Goal: Task Accomplishment & Management: Use online tool/utility

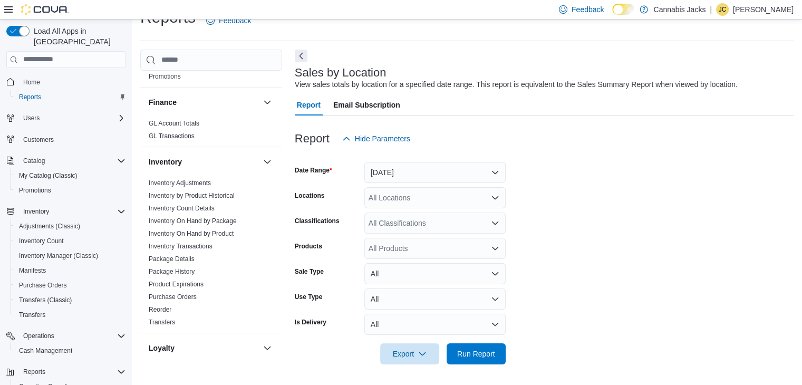
scroll to position [211, 0]
click at [212, 231] on link "Inventory On Hand by Product" at bounding box center [191, 231] width 85 height 7
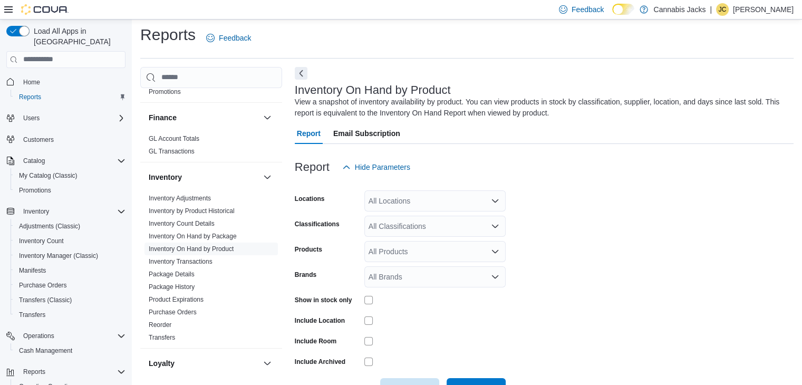
scroll to position [35, 0]
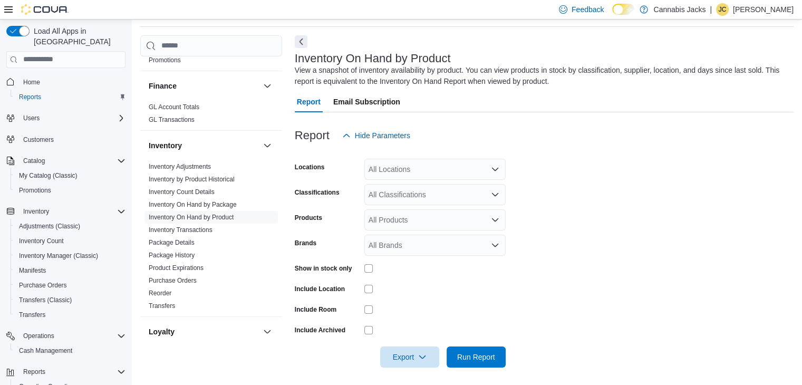
click at [385, 172] on div "All Locations" at bounding box center [434, 169] width 141 height 21
type input "********"
click at [399, 191] on span "[GEOGRAPHIC_DATA]" at bounding box center [430, 186] width 77 height 11
drag, startPoint x: 398, startPoint y: 311, endPoint x: 386, endPoint y: 294, distance: 20.8
click at [397, 311] on div at bounding box center [434, 309] width 141 height 8
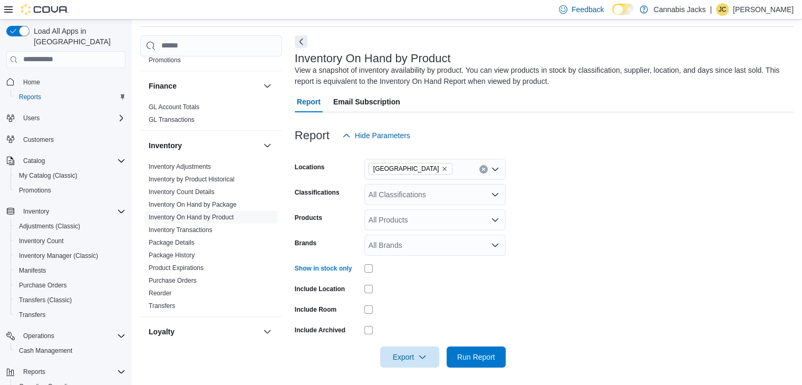
click at [390, 196] on div "All Classifications" at bounding box center [434, 194] width 141 height 21
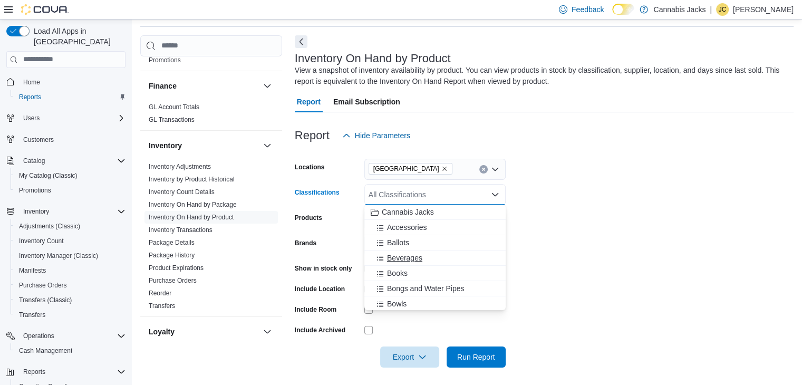
click at [405, 257] on span "Beverages" at bounding box center [404, 258] width 35 height 11
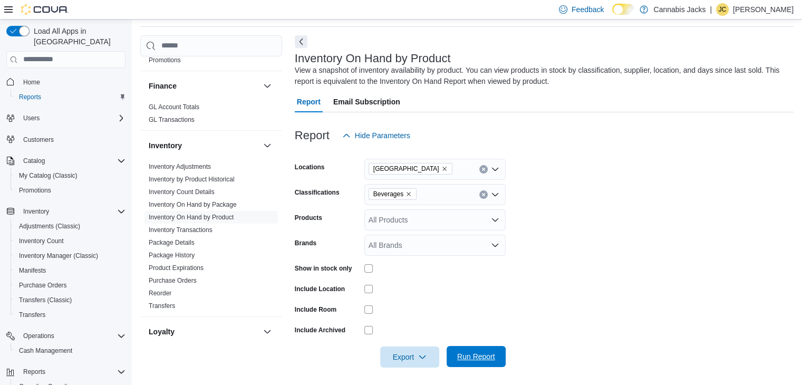
click at [466, 356] on span "Run Report" at bounding box center [476, 356] width 38 height 11
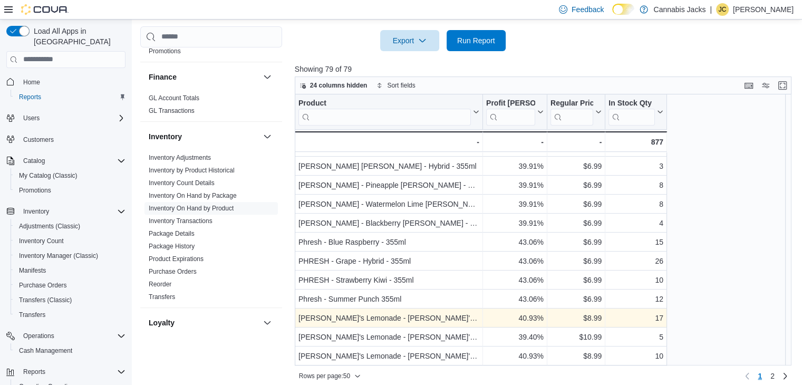
scroll to position [359, 0]
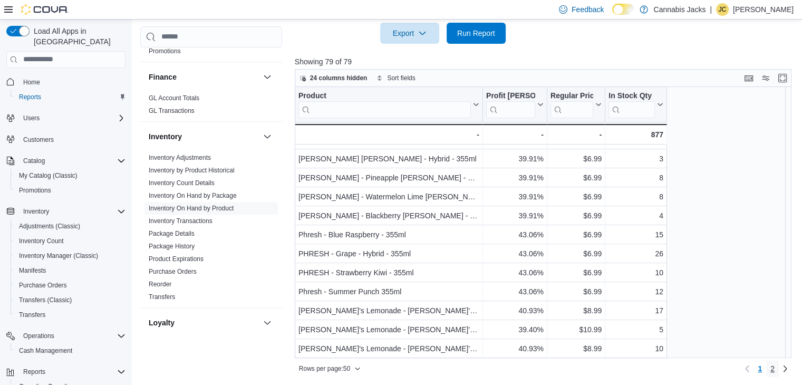
click at [774, 366] on span "2" at bounding box center [772, 368] width 4 height 11
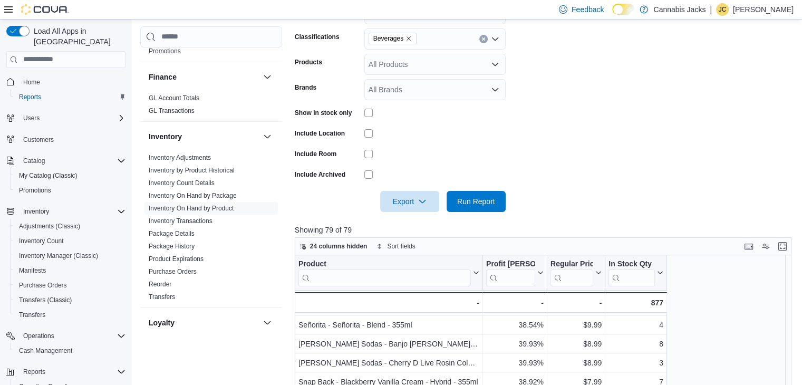
scroll to position [148, 0]
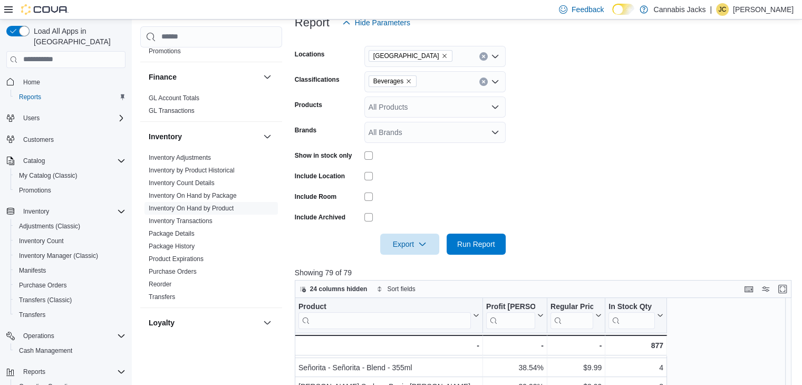
click at [409, 81] on icon "Remove Beverages from selection in this group" at bounding box center [408, 81] width 4 height 4
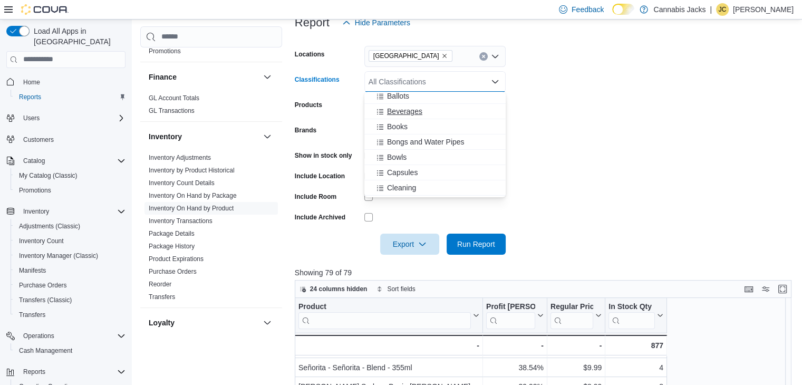
scroll to position [53, 0]
click at [399, 148] on span "Capsules" at bounding box center [402, 153] width 31 height 11
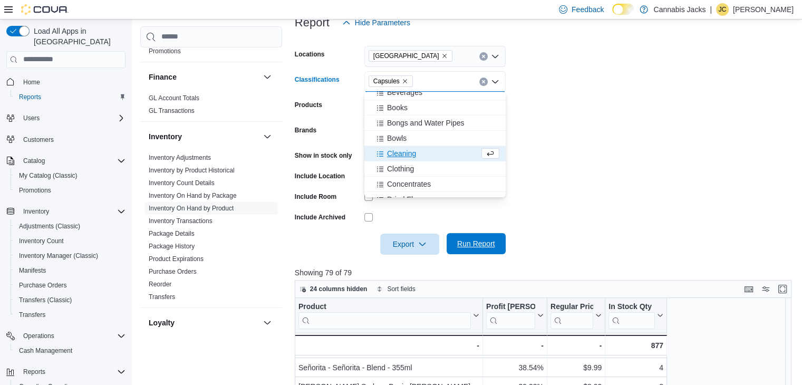
click at [484, 242] on span "Run Report" at bounding box center [476, 243] width 38 height 11
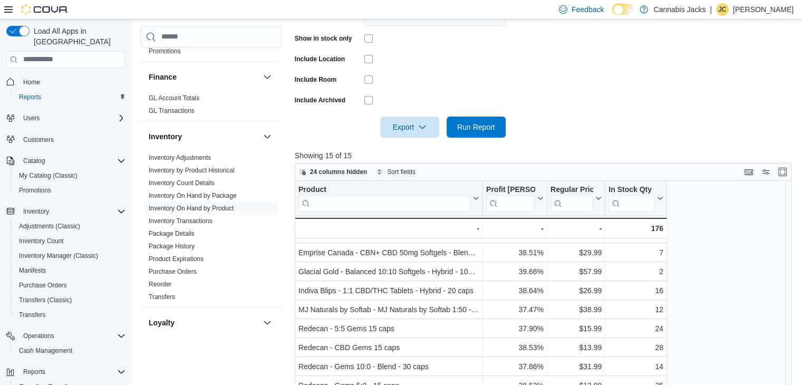
scroll to position [148, 0]
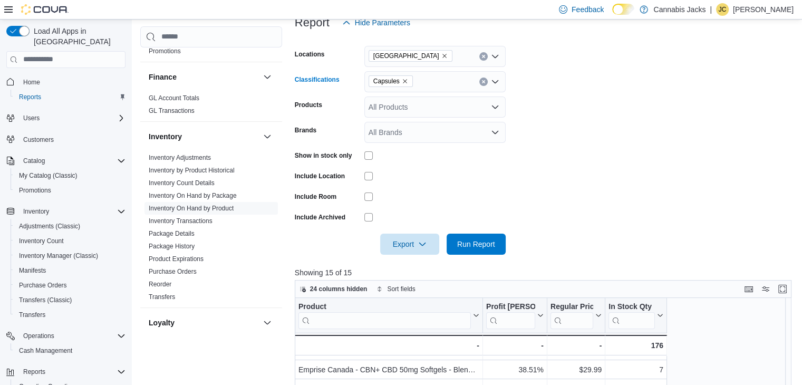
click at [405, 83] on icon "Remove Capsules from selection in this group" at bounding box center [405, 81] width 6 height 6
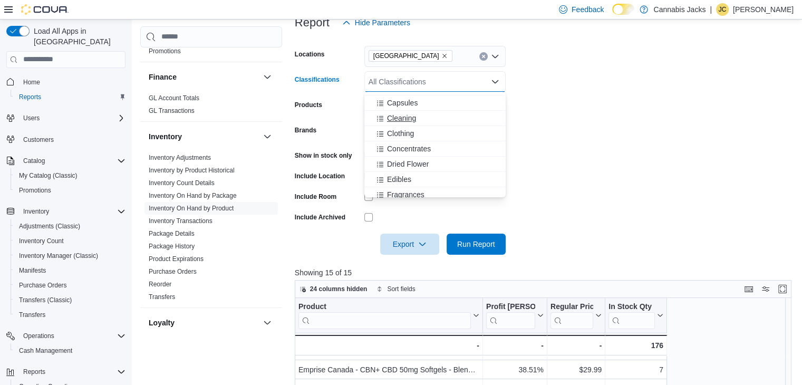
scroll to position [105, 0]
click at [414, 146] on span "Concentrates" at bounding box center [409, 146] width 44 height 11
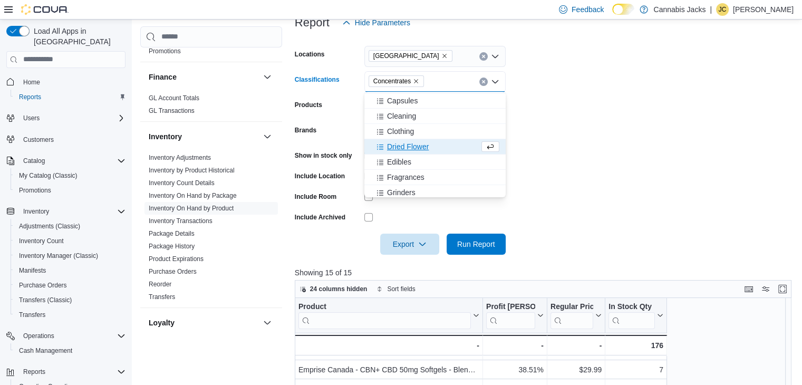
click at [407, 141] on span "Dried Flower" at bounding box center [408, 146] width 42 height 11
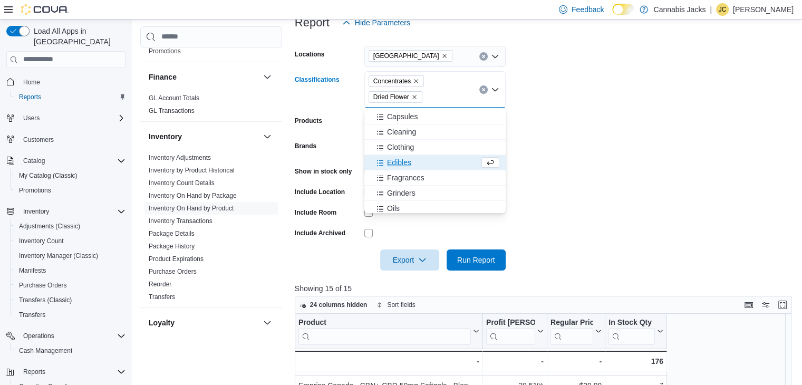
click at [415, 80] on icon "Remove Concentrates from selection in this group" at bounding box center [416, 81] width 6 height 6
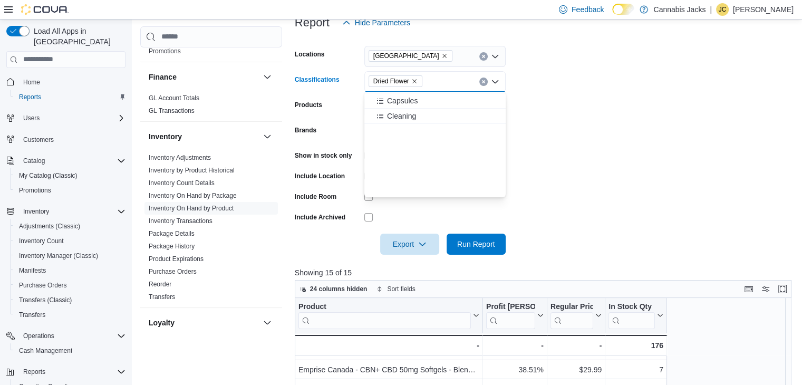
scroll to position [0, 0]
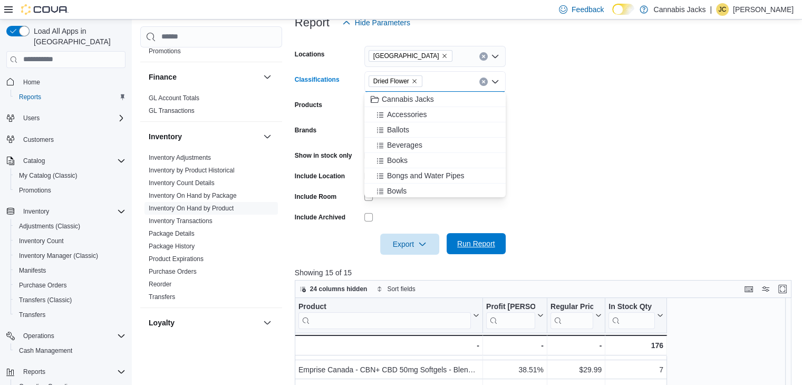
click at [470, 247] on span "Run Report" at bounding box center [476, 243] width 38 height 11
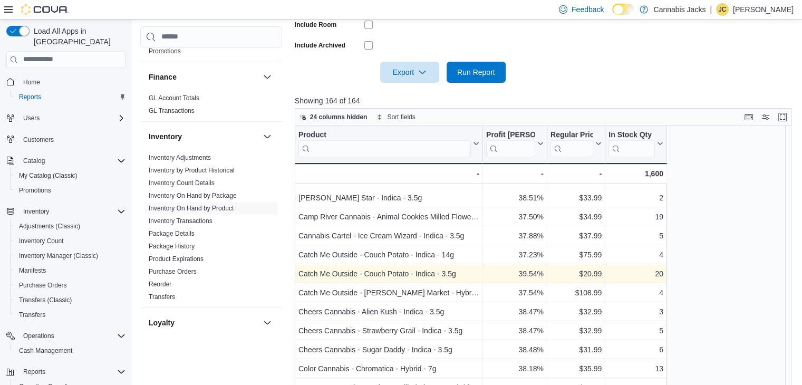
scroll to position [359, 0]
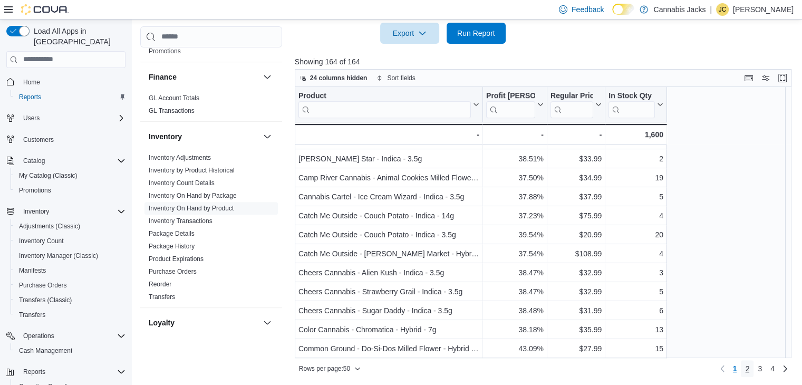
click at [749, 368] on span "2" at bounding box center [747, 368] width 4 height 11
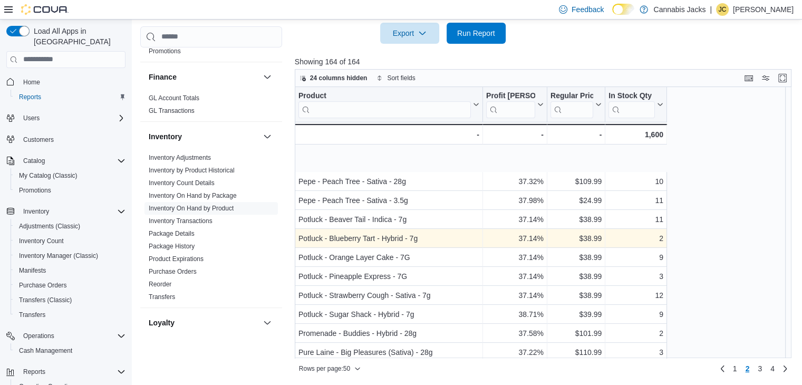
scroll to position [735, 0]
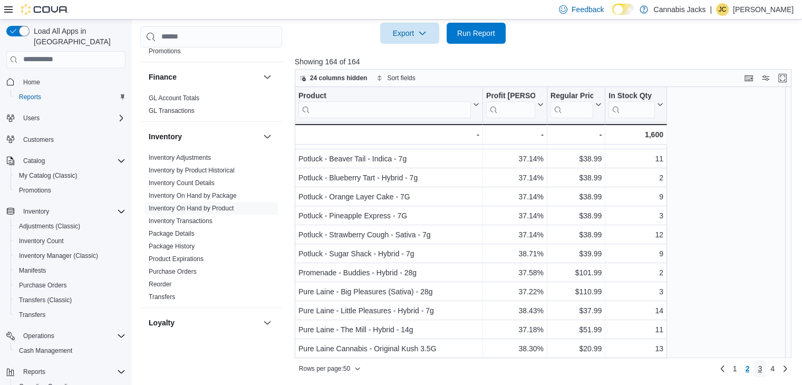
click at [766, 365] on link "3" at bounding box center [759, 368] width 13 height 17
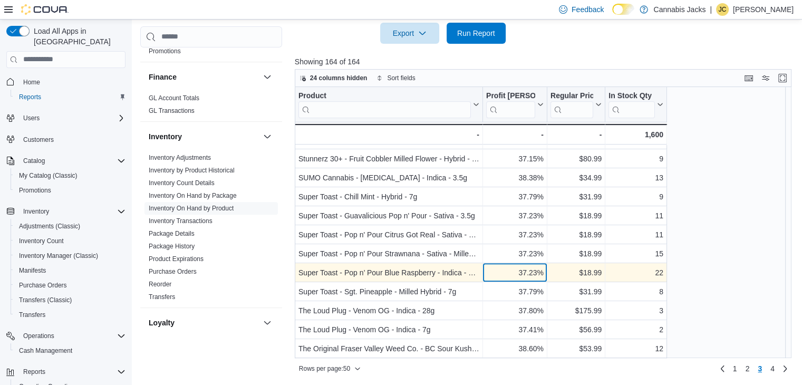
click at [507, 269] on div "37.23%" at bounding box center [514, 272] width 57 height 13
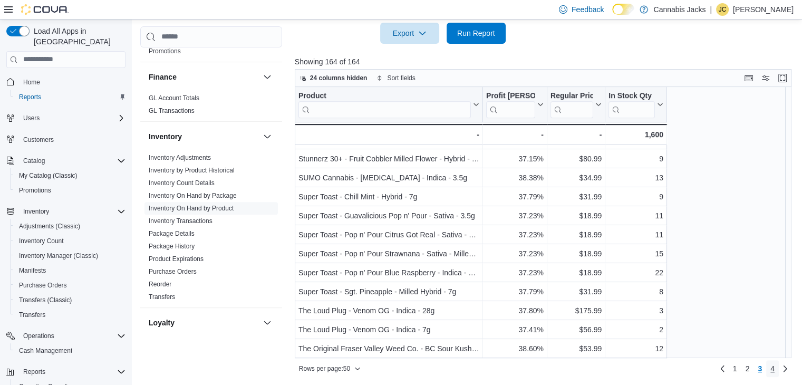
click at [774, 370] on span "4" at bounding box center [772, 368] width 4 height 11
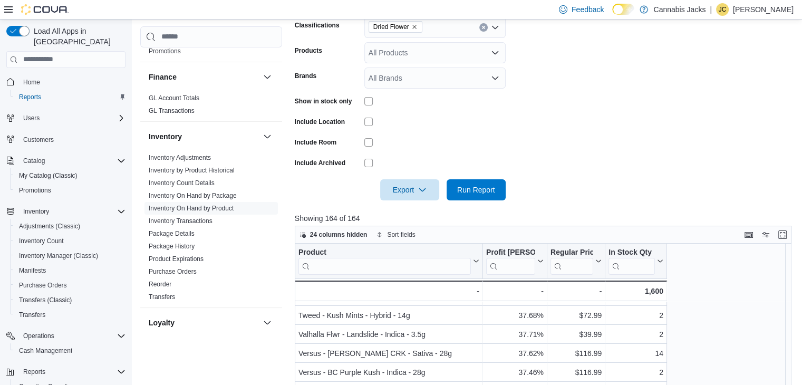
scroll to position [148, 0]
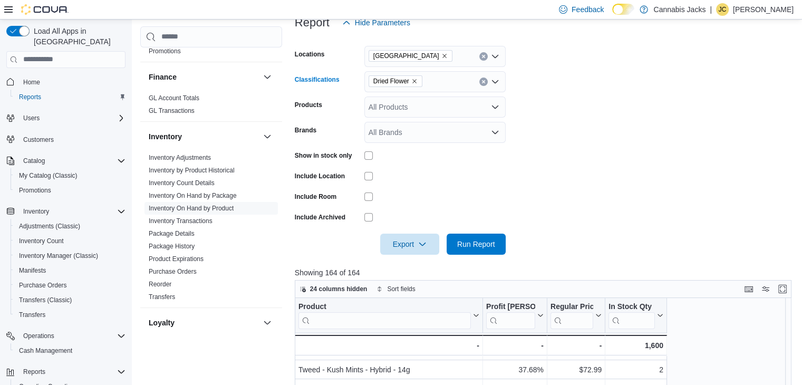
click at [416, 78] on icon "Remove Dried Flower from selection in this group" at bounding box center [414, 81] width 6 height 6
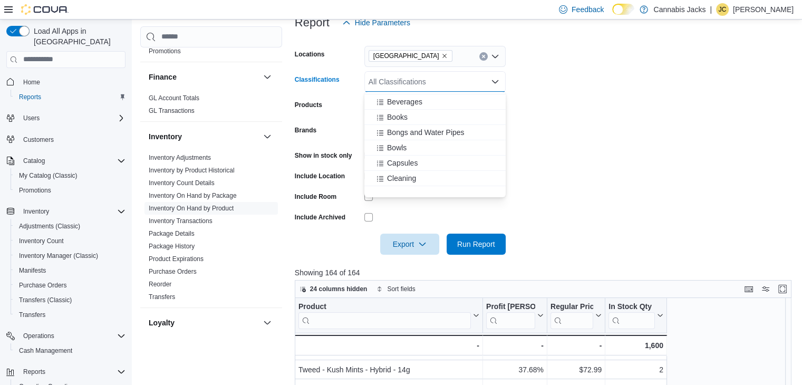
scroll to position [105, 0]
click at [407, 174] on span "Edibles" at bounding box center [399, 177] width 24 height 11
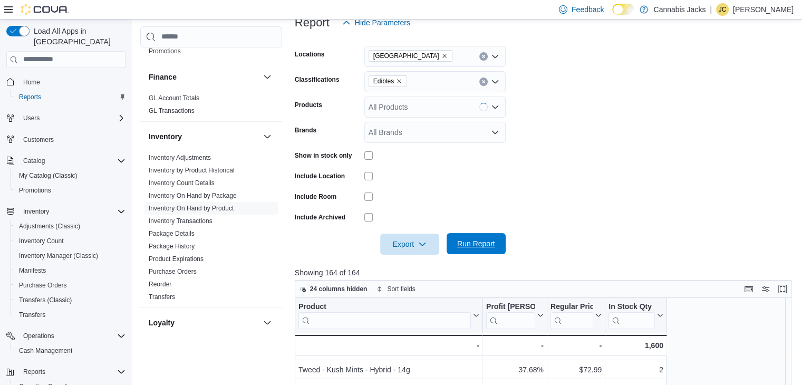
click at [469, 241] on span "Run Report" at bounding box center [476, 243] width 38 height 11
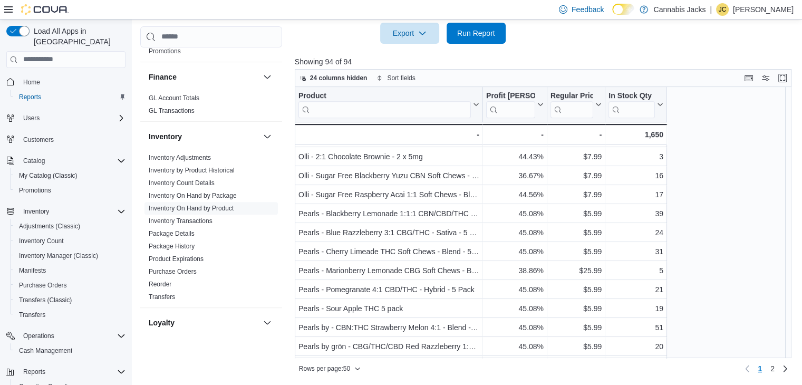
scroll to position [735, 0]
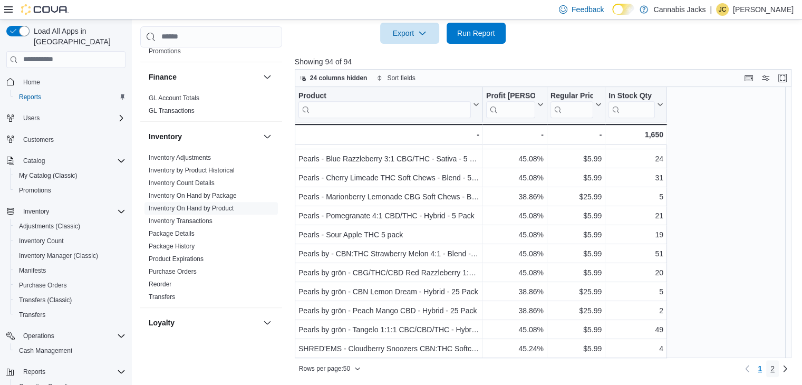
click at [774, 370] on span "2" at bounding box center [772, 368] width 4 height 11
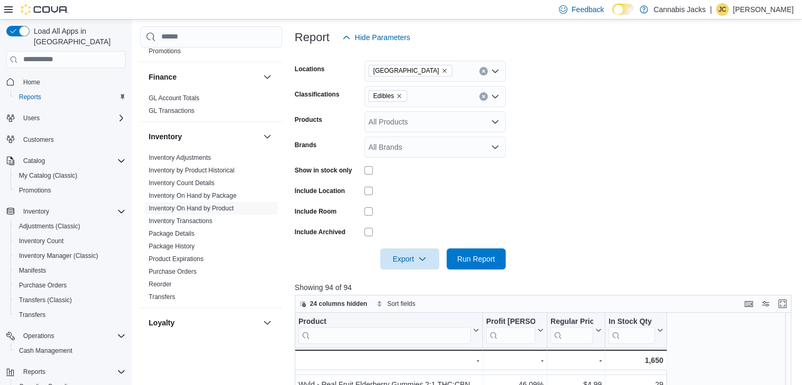
scroll to position [95, 0]
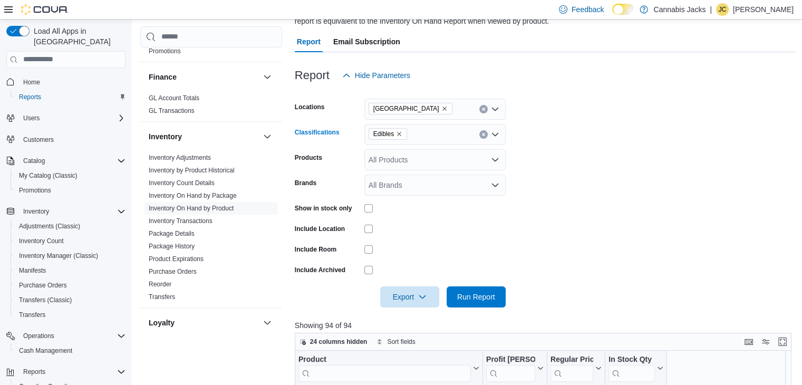
click at [399, 129] on span "Edibles" at bounding box center [387, 134] width 29 height 11
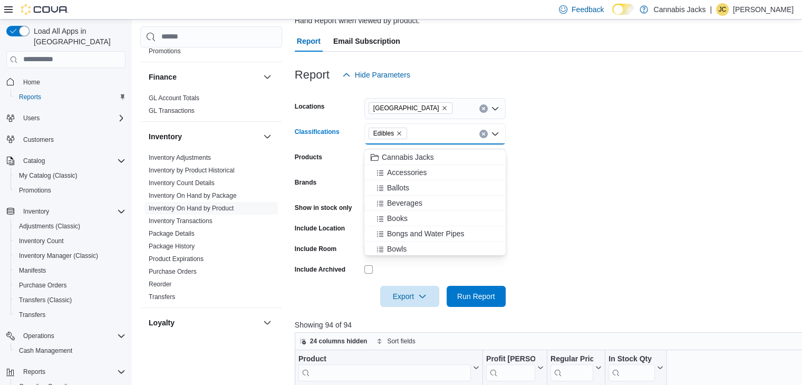
scroll to position [537, 0]
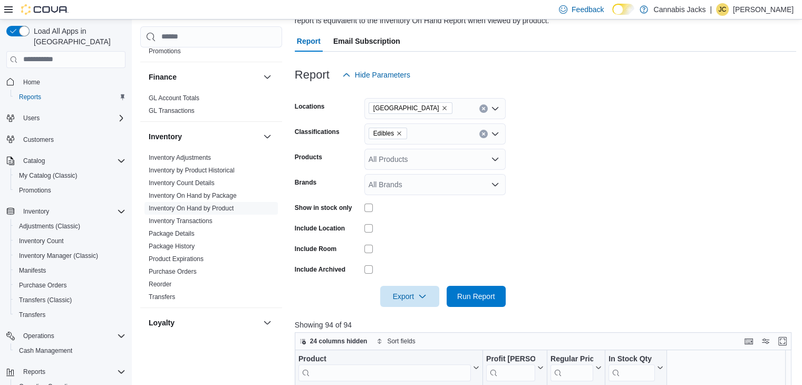
click at [581, 188] on form "Locations [GEOGRAPHIC_DATA] Classifications Edibles Products All Products Brand…" at bounding box center [546, 195] width 502 height 221
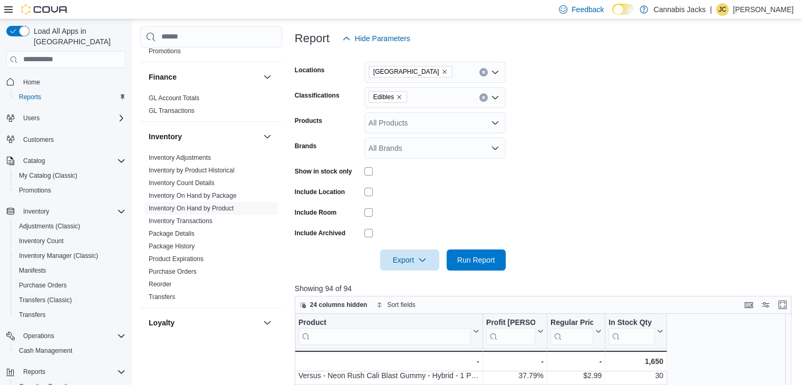
scroll to position [149, 0]
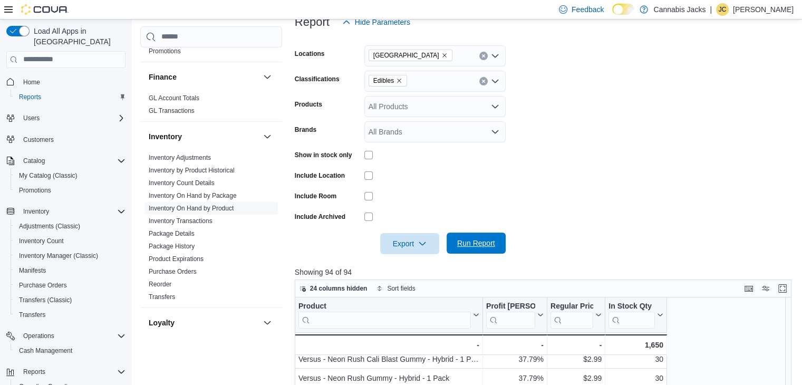
click at [482, 251] on span "Run Report" at bounding box center [476, 242] width 46 height 21
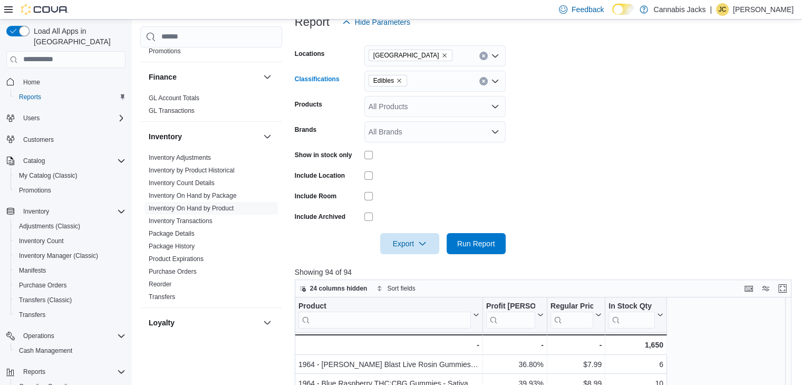
click at [398, 81] on icon "Remove Edibles from selection in this group" at bounding box center [399, 80] width 6 height 6
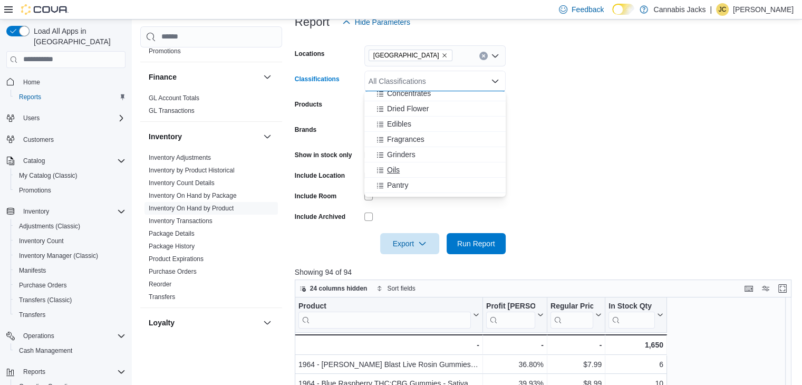
click at [395, 168] on span "Oils" at bounding box center [393, 169] width 13 height 11
click at [477, 239] on span "Run Report" at bounding box center [476, 243] width 38 height 11
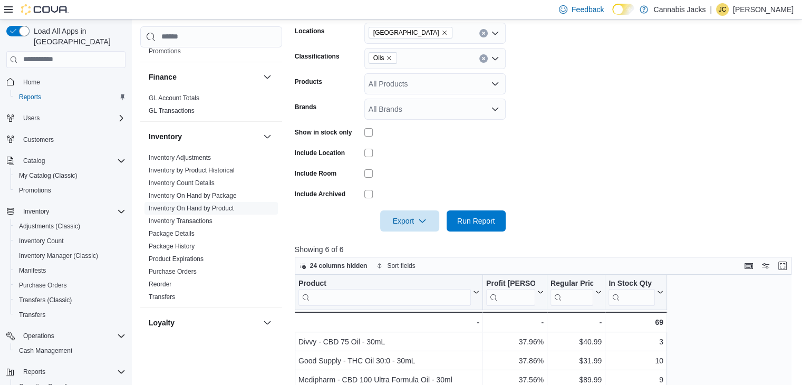
scroll to position [149, 0]
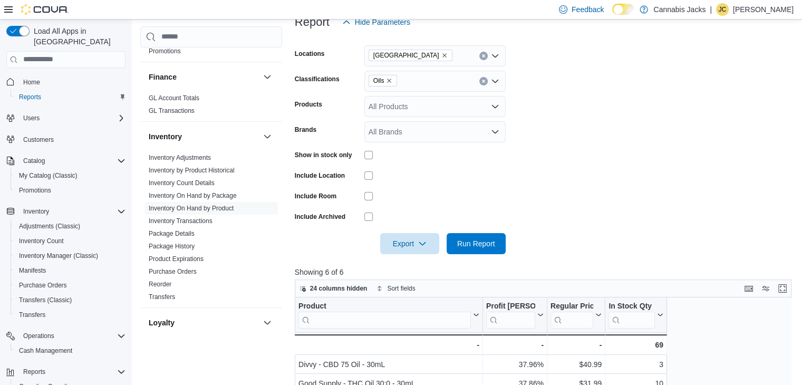
click at [389, 81] on icon "Remove Oils from selection in this group" at bounding box center [389, 80] width 6 height 6
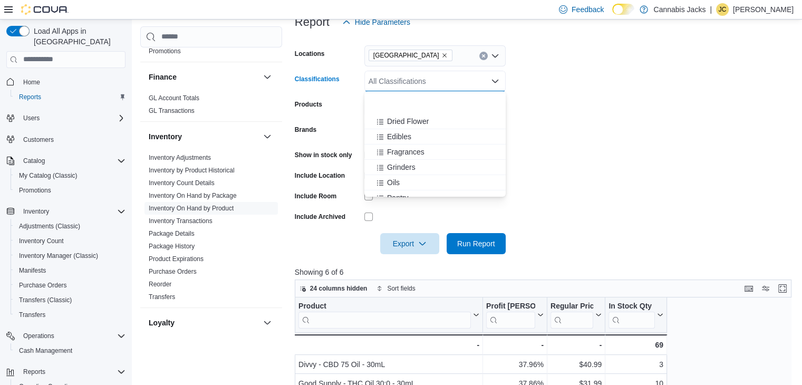
scroll to position [211, 0]
click at [394, 176] on span "Pre-Roll" at bounding box center [400, 178] width 27 height 11
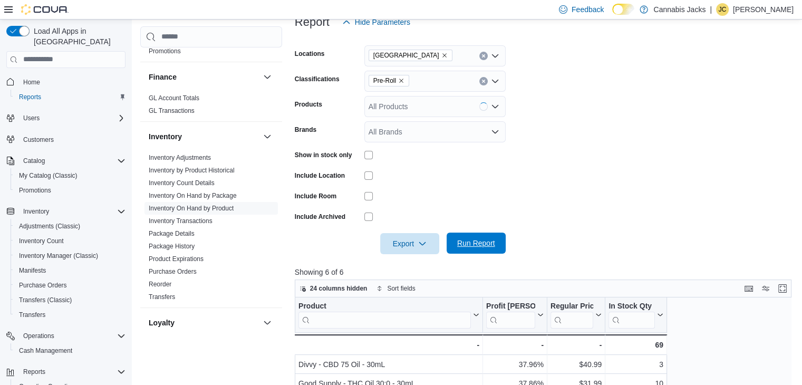
click at [486, 248] on span "Run Report" at bounding box center [476, 242] width 46 height 21
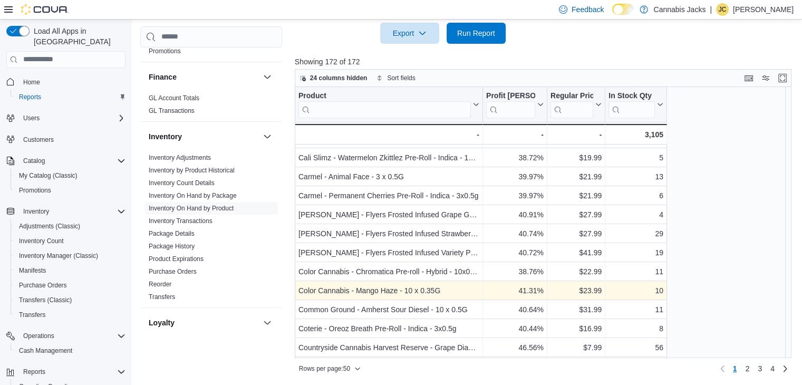
scroll to position [735, 0]
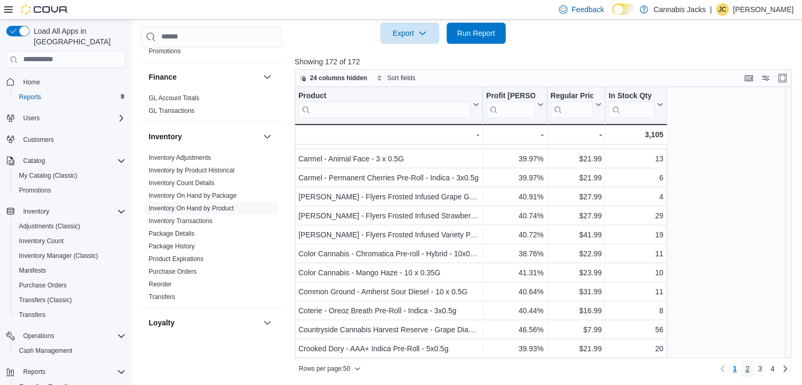
click at [749, 368] on span "2" at bounding box center [747, 368] width 4 height 11
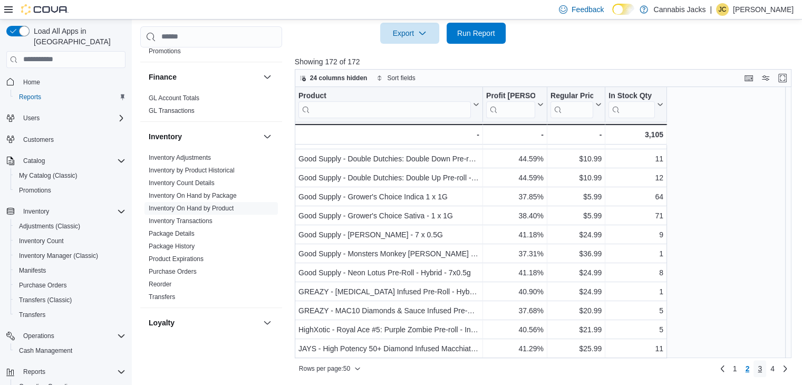
click at [762, 364] on span "3" at bounding box center [760, 368] width 4 height 11
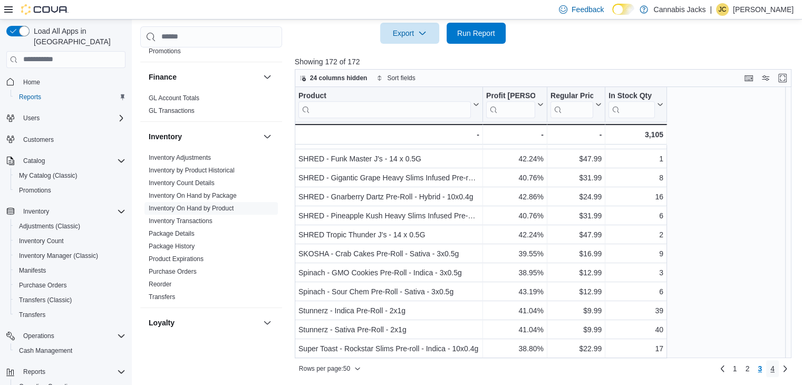
click at [774, 367] on span "4" at bounding box center [772, 368] width 4 height 11
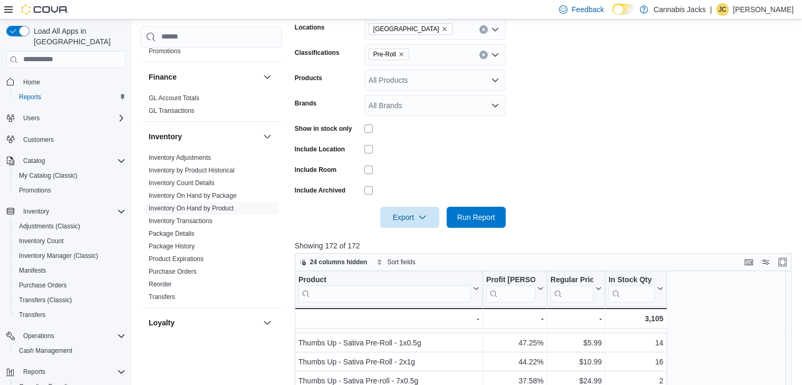
scroll to position [134, 0]
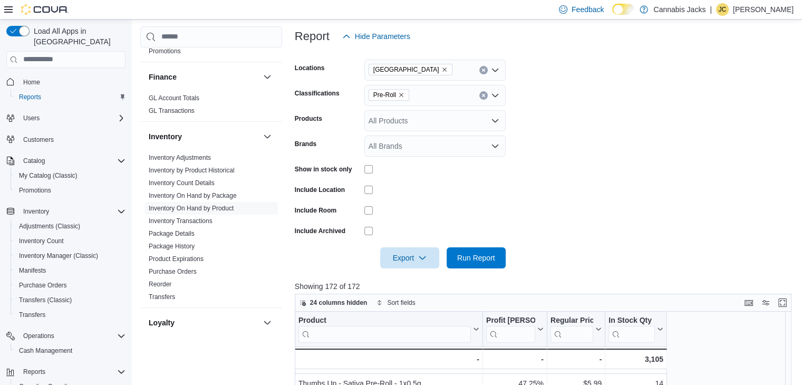
click at [400, 94] on icon "Remove Pre-Roll from selection in this group" at bounding box center [401, 95] width 6 height 6
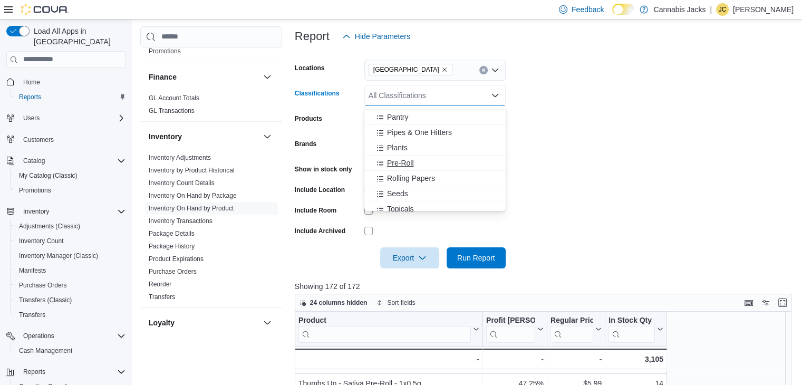
scroll to position [264, 0]
click at [405, 186] on span "Topicals" at bounding box center [400, 185] width 27 height 11
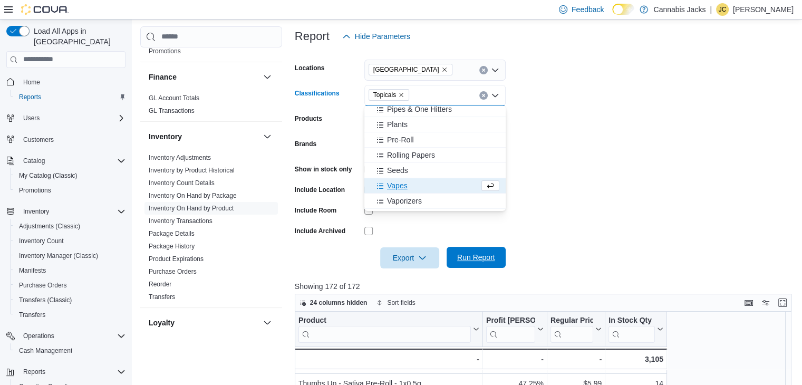
click at [480, 266] on span "Run Report" at bounding box center [476, 257] width 46 height 21
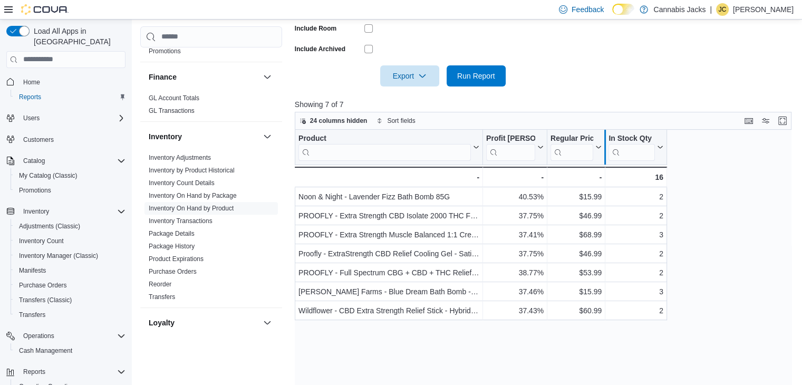
scroll to position [148, 0]
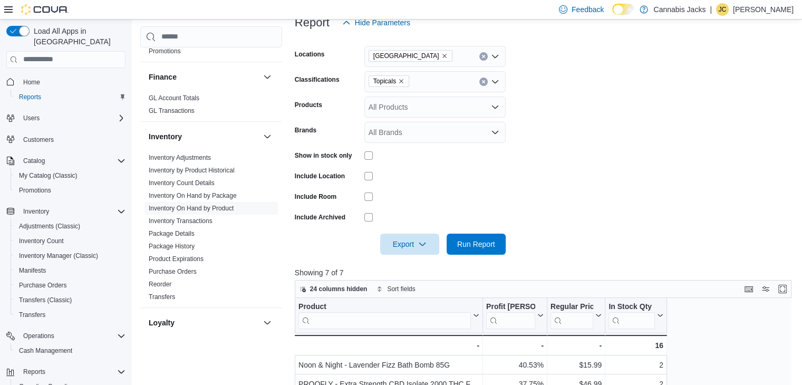
click at [401, 82] on icon "Remove Topicals from selection in this group" at bounding box center [401, 81] width 6 height 6
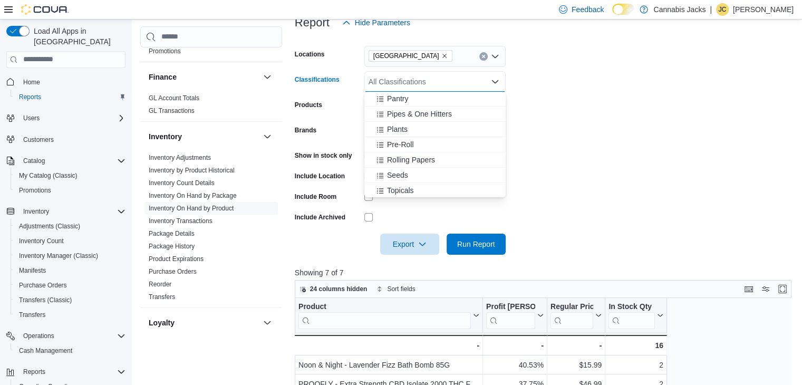
scroll to position [264, 0]
click at [408, 183] on div "Vapes" at bounding box center [435, 187] width 129 height 11
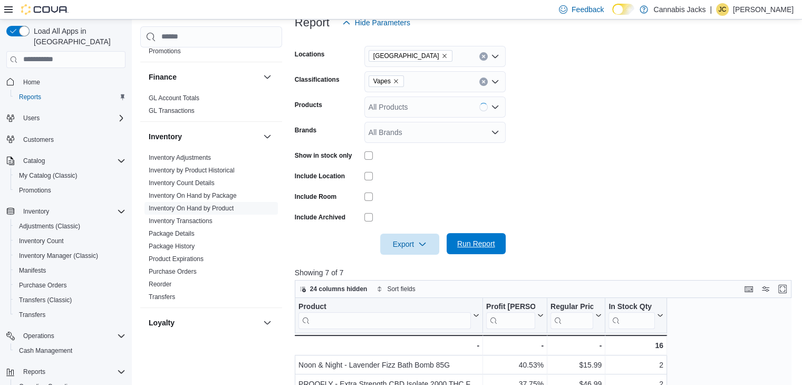
click at [496, 245] on span "Run Report" at bounding box center [476, 243] width 46 height 21
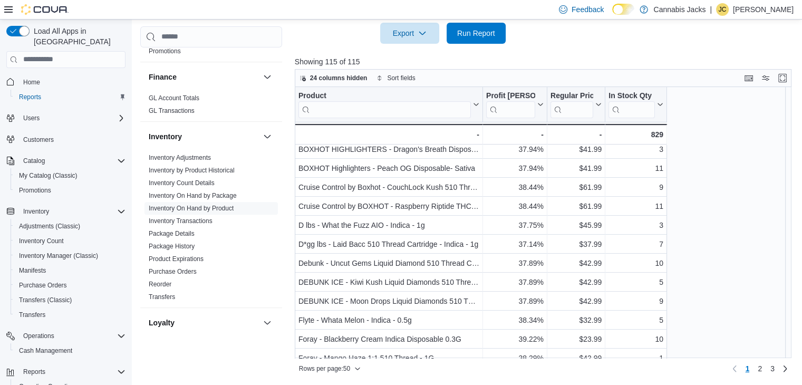
scroll to position [735, 0]
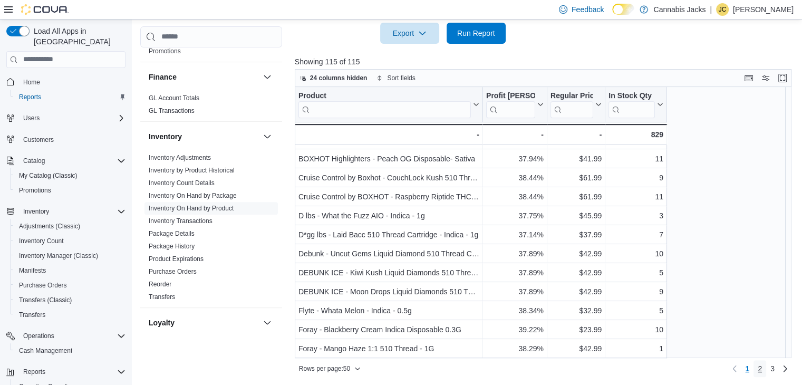
click at [762, 366] on span "2" at bounding box center [760, 368] width 4 height 11
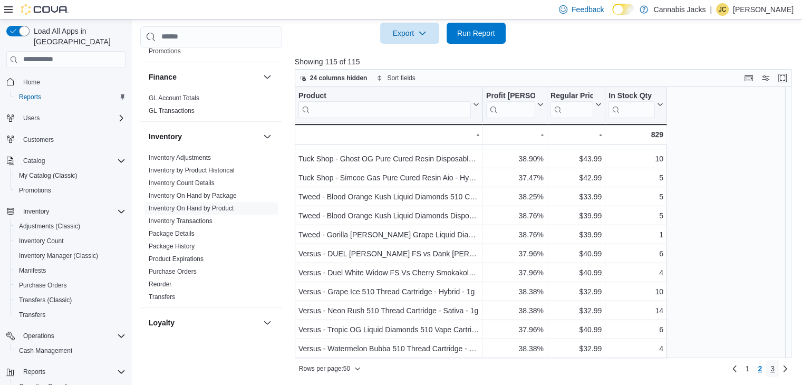
click at [774, 365] on span "3" at bounding box center [772, 368] width 4 height 11
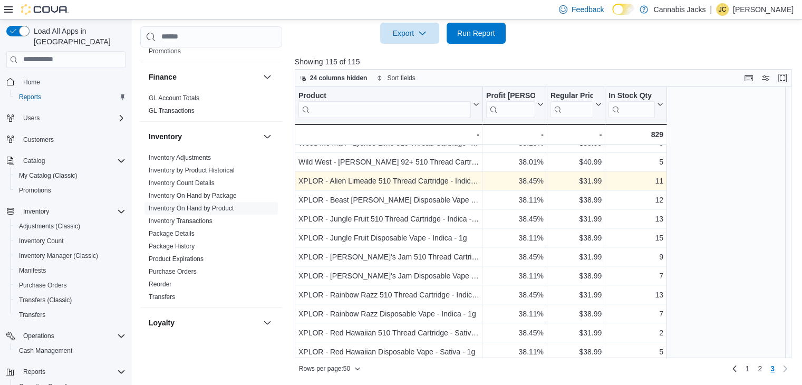
scroll to position [71, 0]
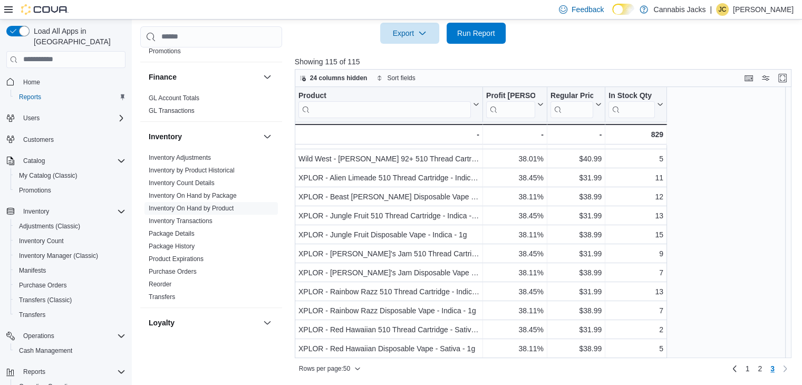
click at [614, 49] on div at bounding box center [546, 50] width 502 height 13
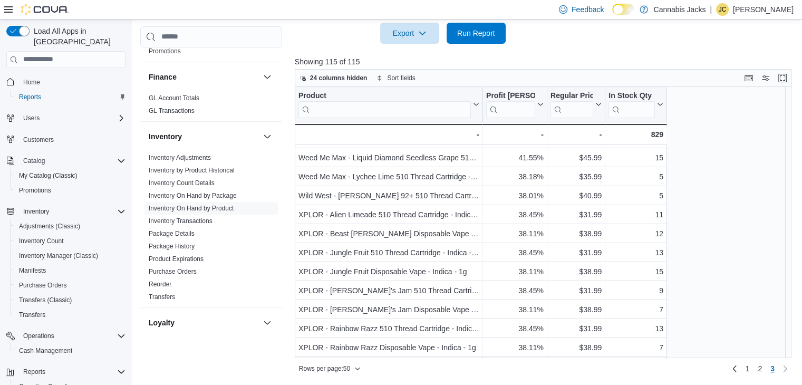
scroll to position [0, 0]
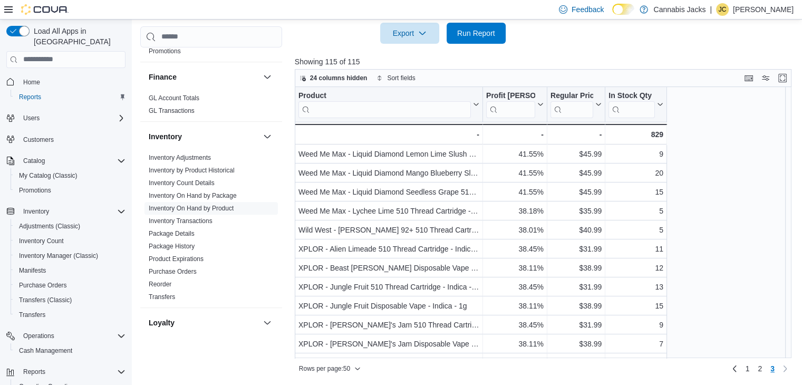
click at [531, 56] on p "Showing 115 of 115" at bounding box center [546, 61] width 502 height 11
